Goal: Obtain resource: Download file/media

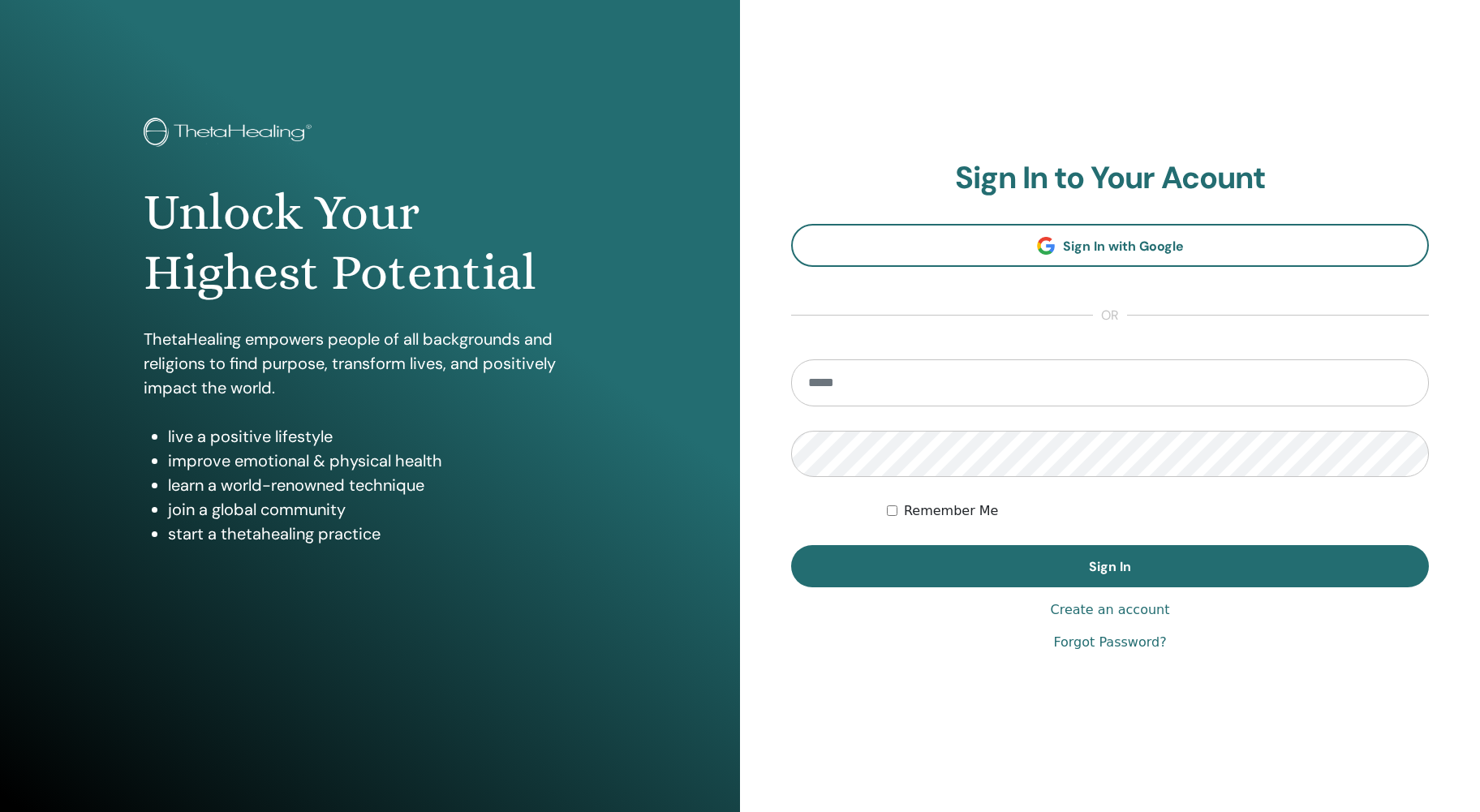
type input "**********"
click at [920, 567] on button "Sign In" at bounding box center [1109, 566] width 638 height 42
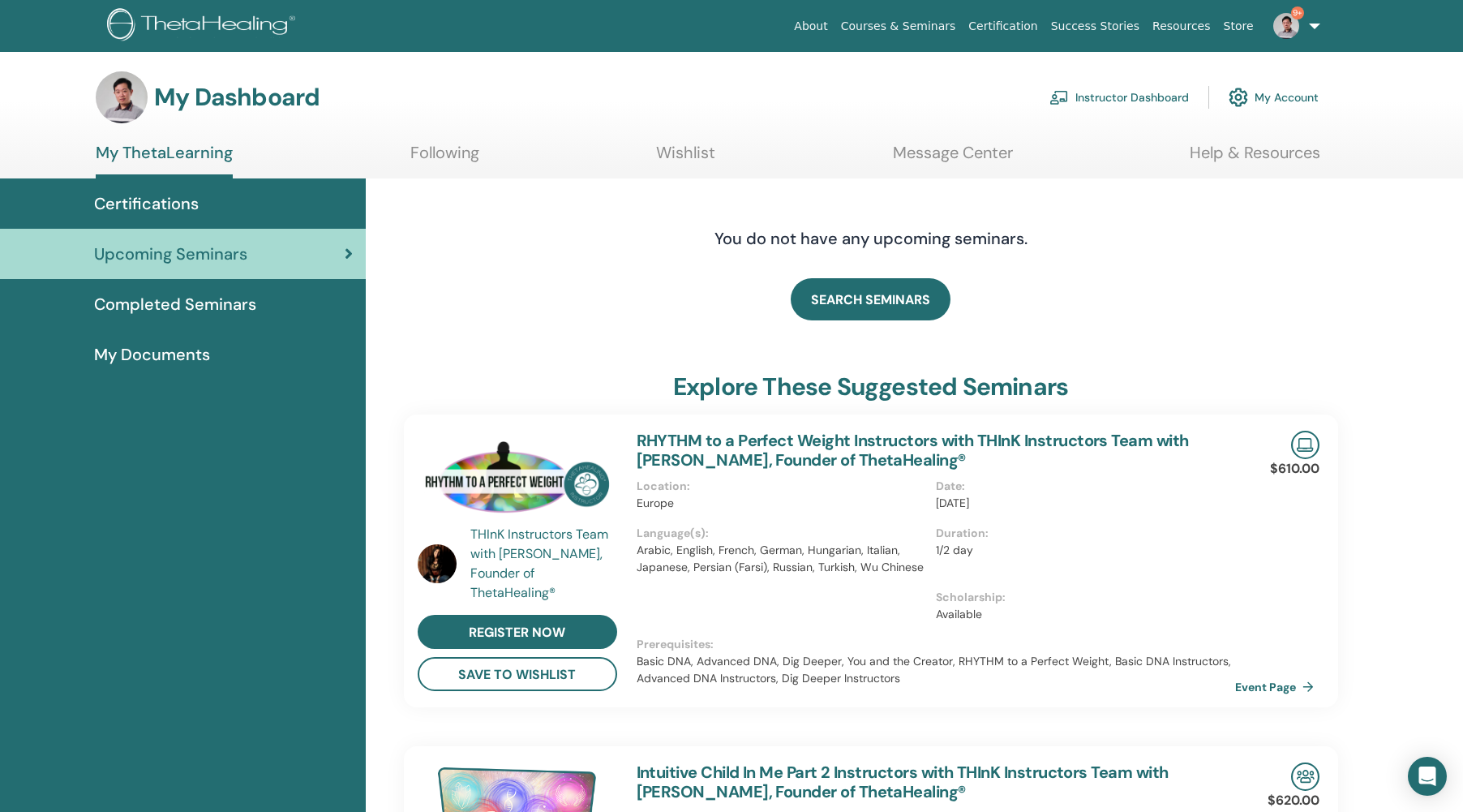
click at [1160, 95] on link "Instructor Dashboard" at bounding box center [1118, 97] width 139 height 35
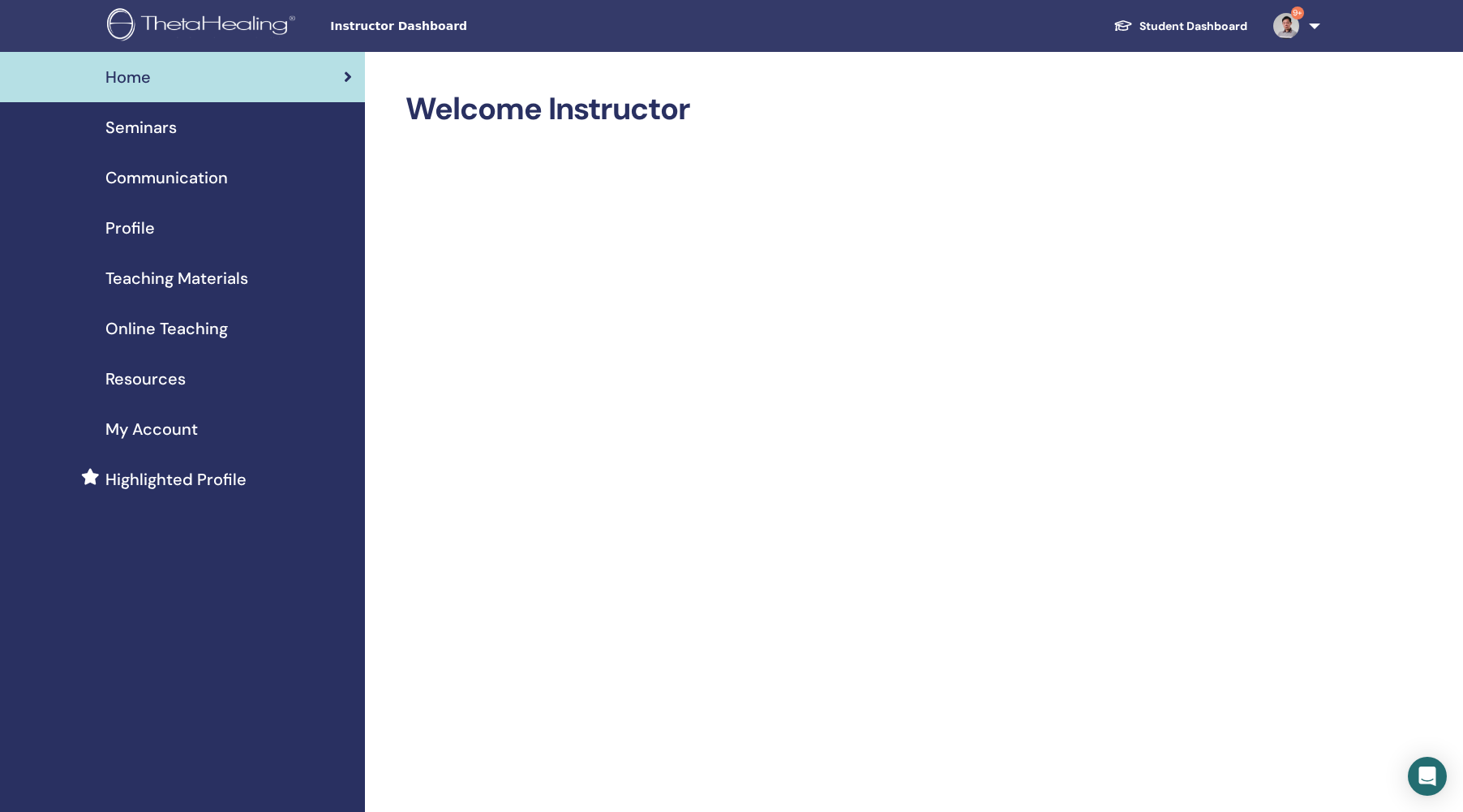
click at [180, 125] on div "Seminars" at bounding box center [182, 127] width 339 height 24
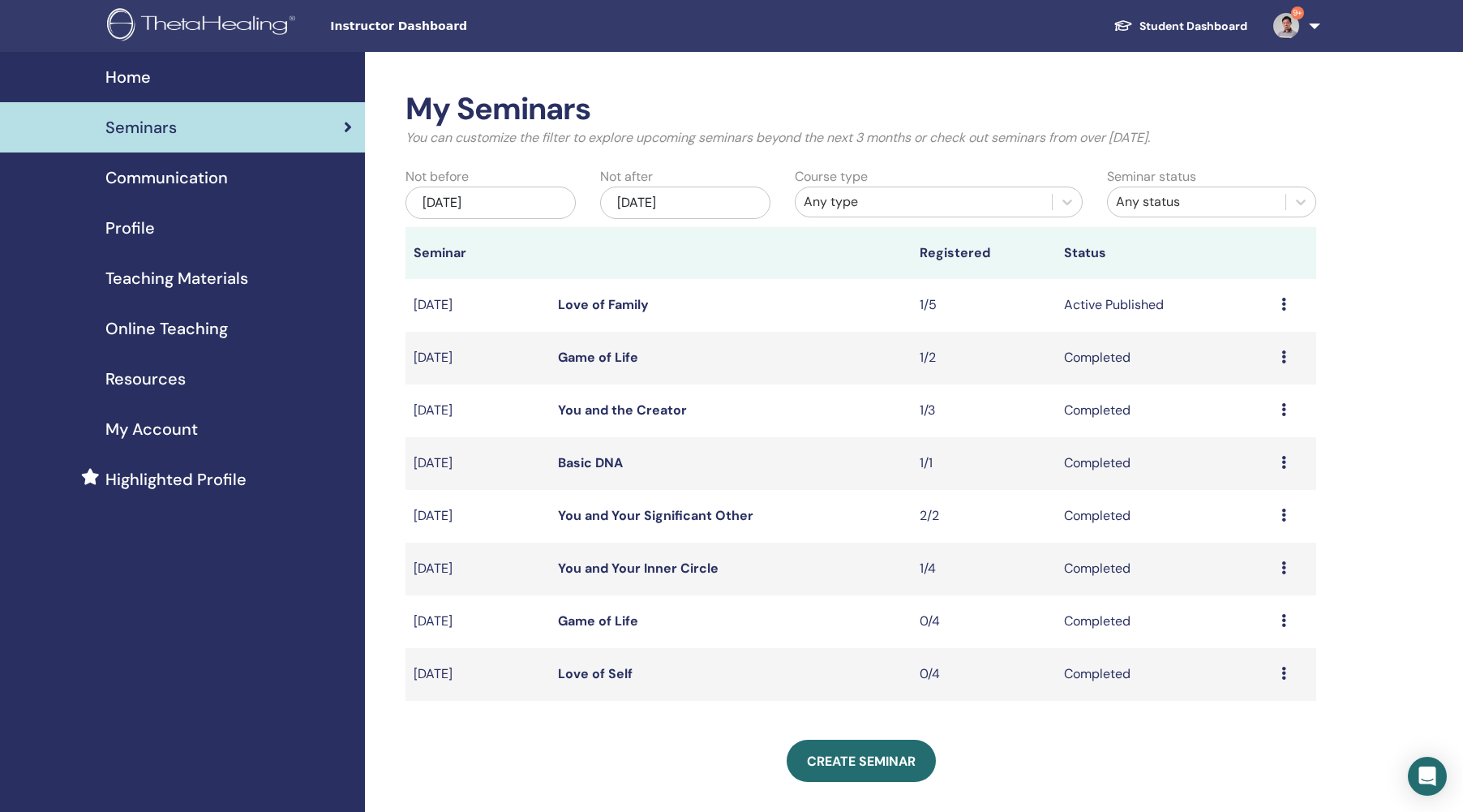
click at [219, 275] on span "Teaching Materials" at bounding box center [176, 278] width 143 height 24
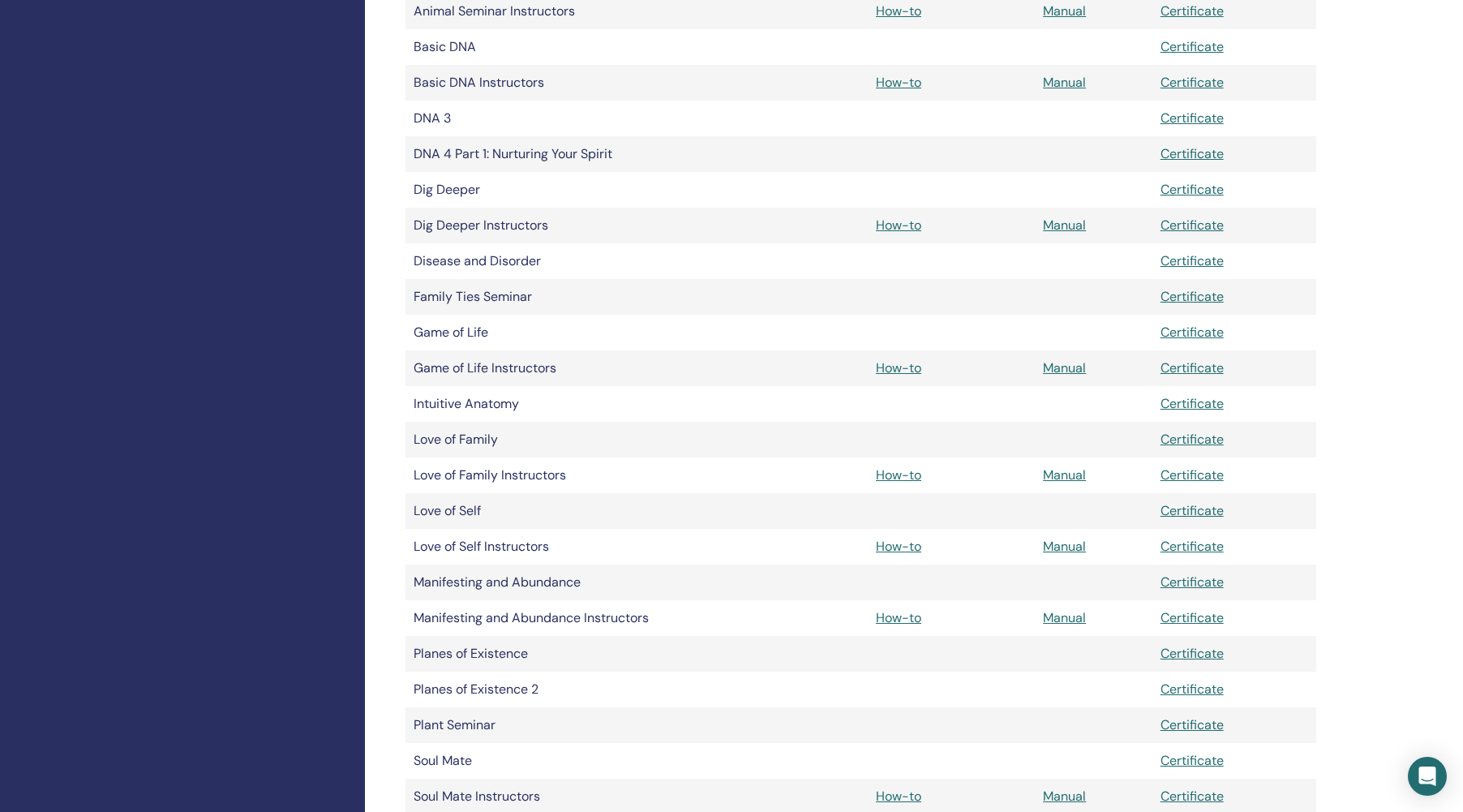
scroll to position [525, 0]
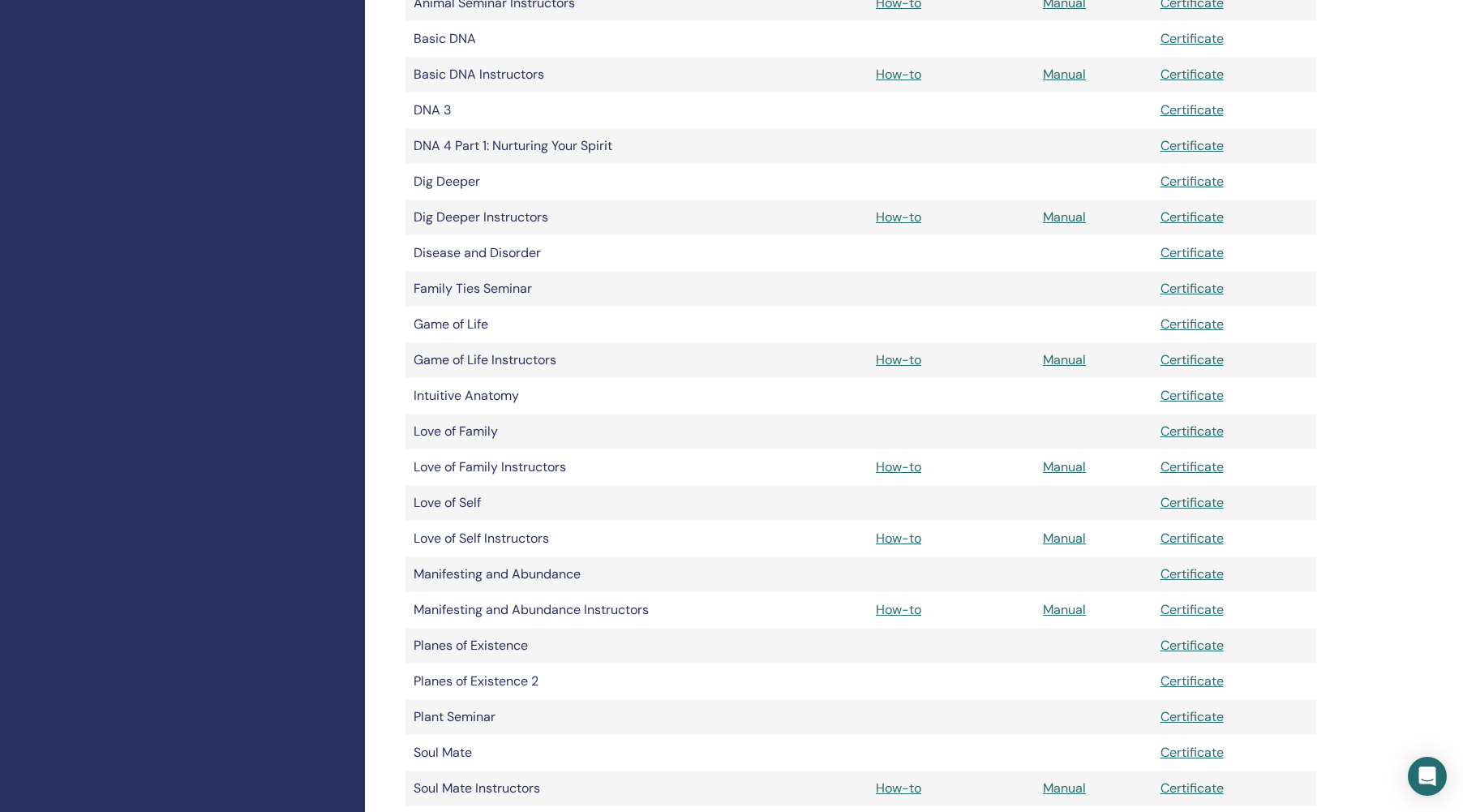
click at [1051, 467] on link "Manual" at bounding box center [1064, 467] width 43 height 17
